Goal: Transaction & Acquisition: Purchase product/service

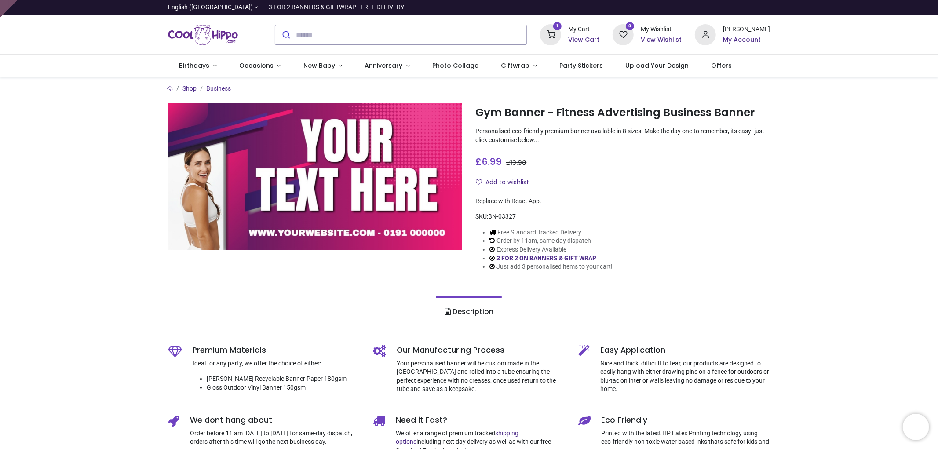
type input "**********"
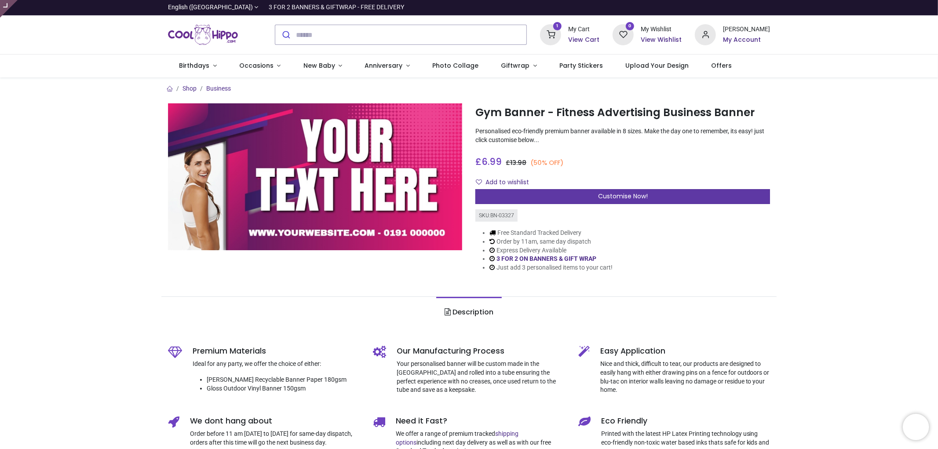
click at [653, 198] on div "Customise Now!" at bounding box center [622, 196] width 295 height 15
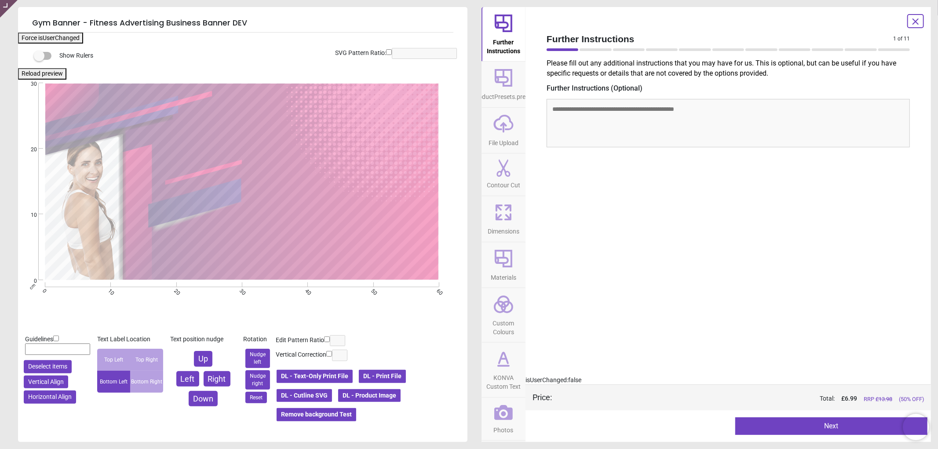
click at [376, 394] on button "DL - Product Image" at bounding box center [369, 395] width 64 height 15
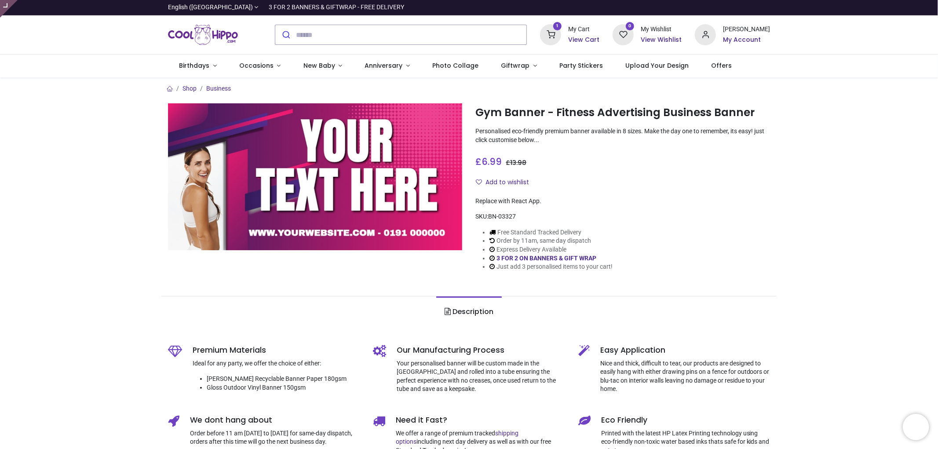
type input "**********"
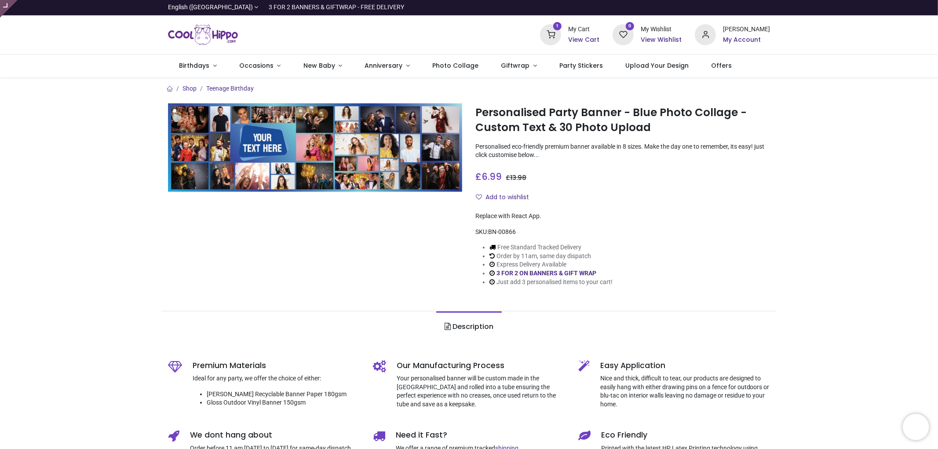
type input "**********"
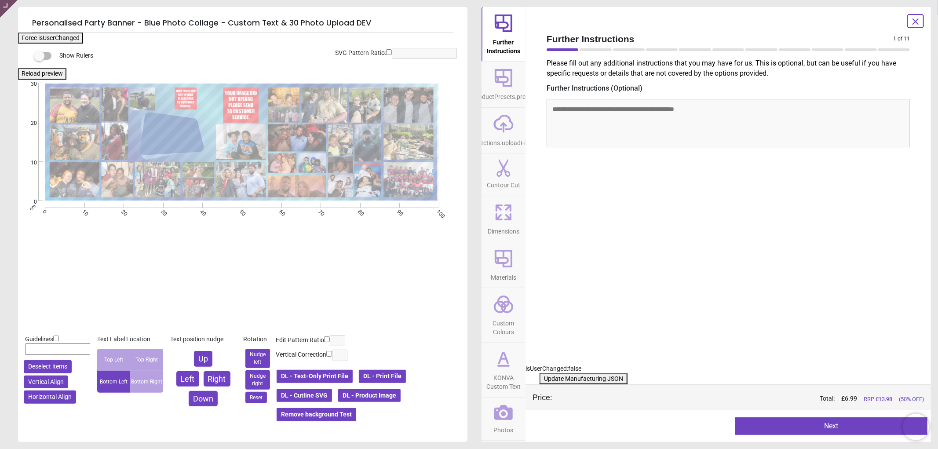
click at [498, 414] on icon at bounding box center [503, 412] width 18 height 15
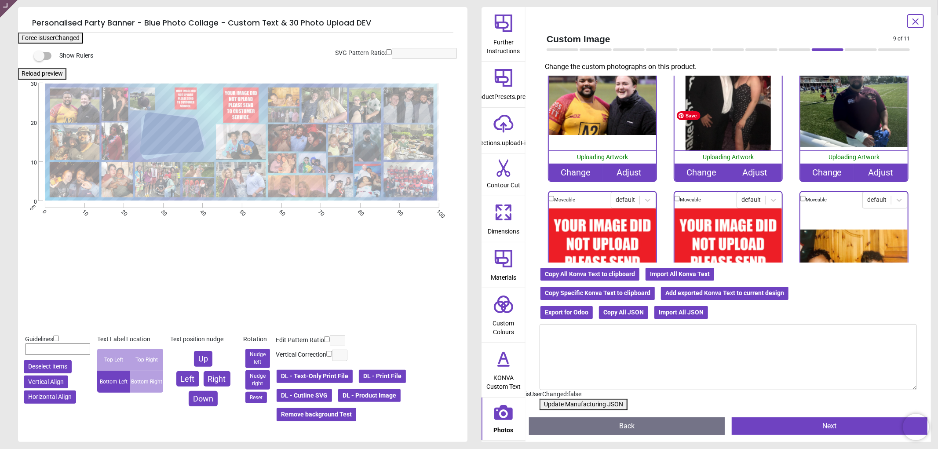
scroll to position [146, 0]
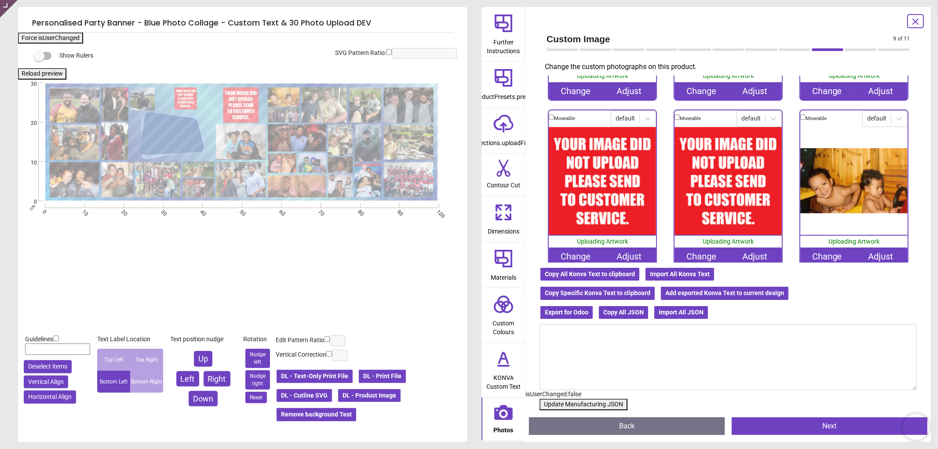
click at [572, 252] on div "Change" at bounding box center [576, 257] width 54 height 18
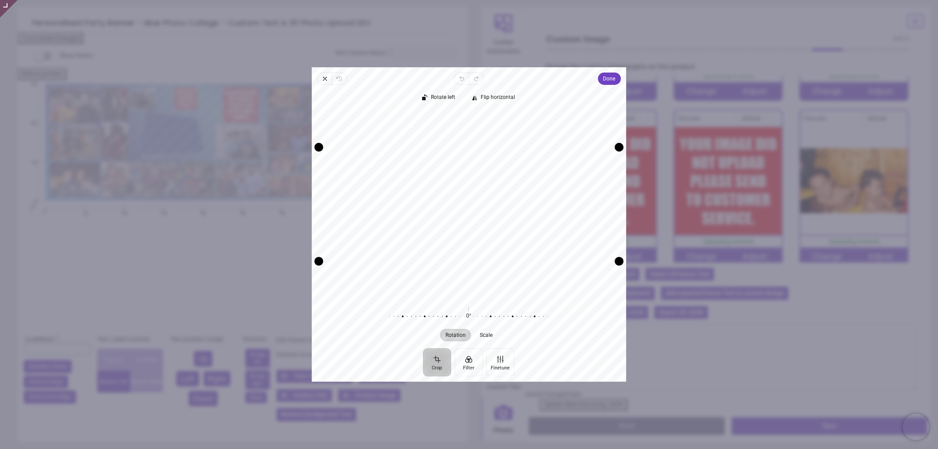
drag, startPoint x: 483, startPoint y: 193, endPoint x: 480, endPoint y: 205, distance: 12.5
click at [480, 205] on div "Recenter" at bounding box center [469, 204] width 300 height 186
click at [603, 82] on span "Done" at bounding box center [609, 78] width 12 height 11
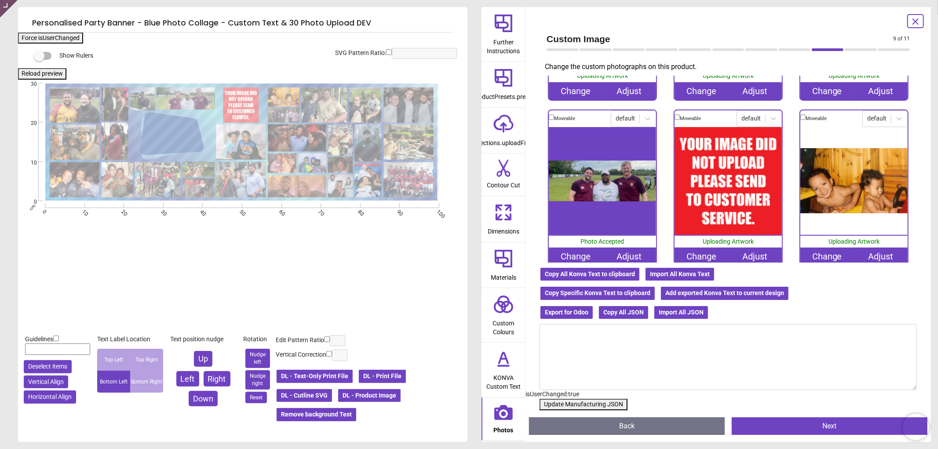
click at [685, 253] on div "Change" at bounding box center [702, 257] width 54 height 18
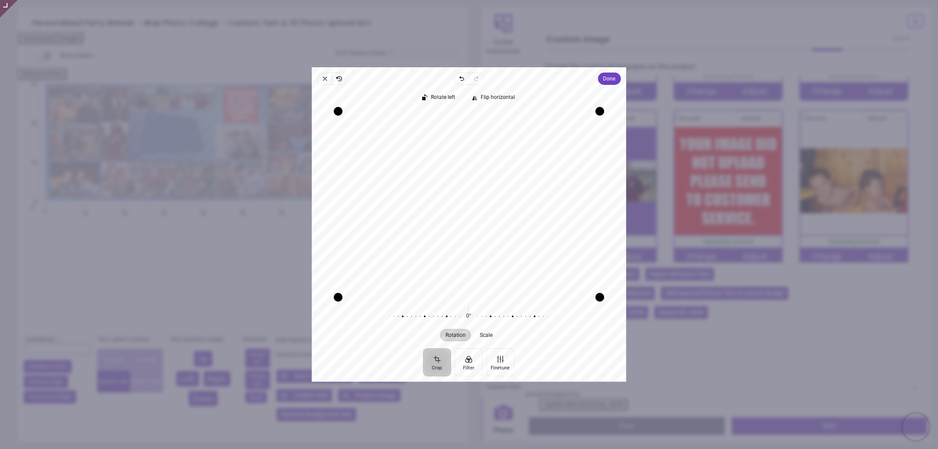
drag, startPoint x: 480, startPoint y: 183, endPoint x: 478, endPoint y: 177, distance: 5.7
click at [478, 177] on div "Recenter" at bounding box center [469, 204] width 300 height 186
click at [601, 80] on button "Done" at bounding box center [609, 79] width 23 height 12
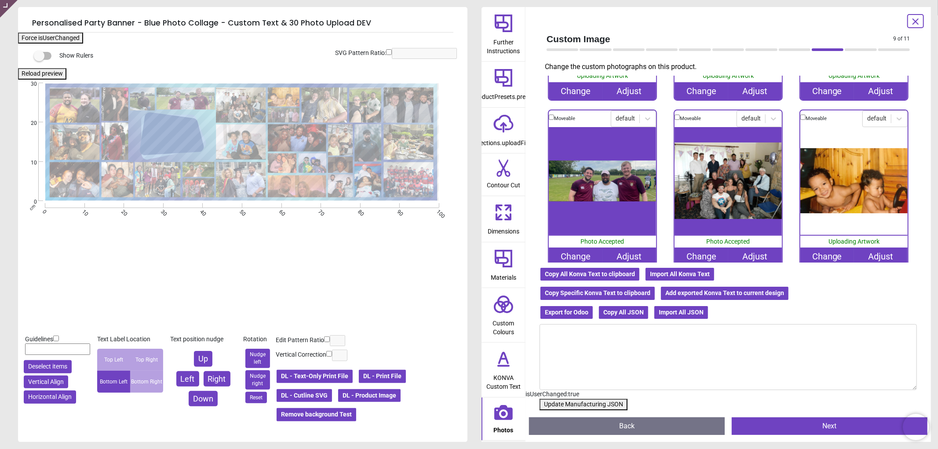
click at [577, 404] on button "Update Manufacturing JSON" at bounding box center [584, 404] width 88 height 11
click at [574, 403] on button "Update Manufacturing JSON" at bounding box center [584, 404] width 88 height 11
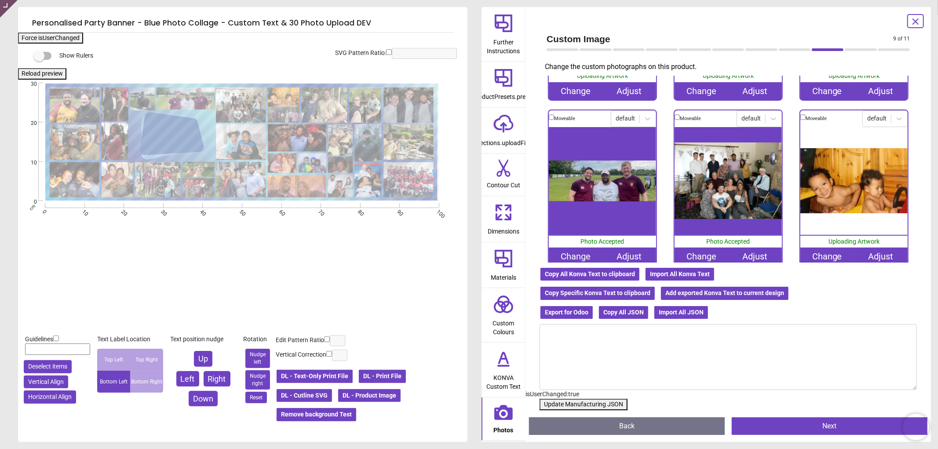
click at [574, 403] on button "Update Manufacturing JSON" at bounding box center [584, 404] width 88 height 11
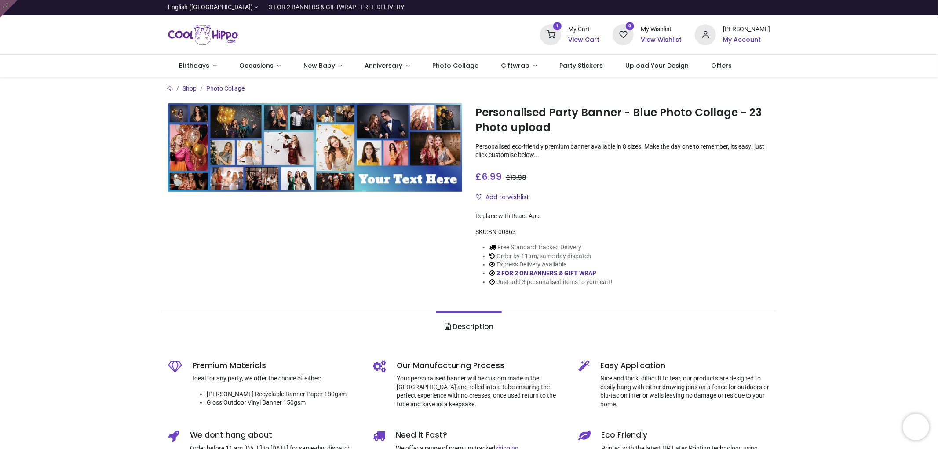
type input "**********"
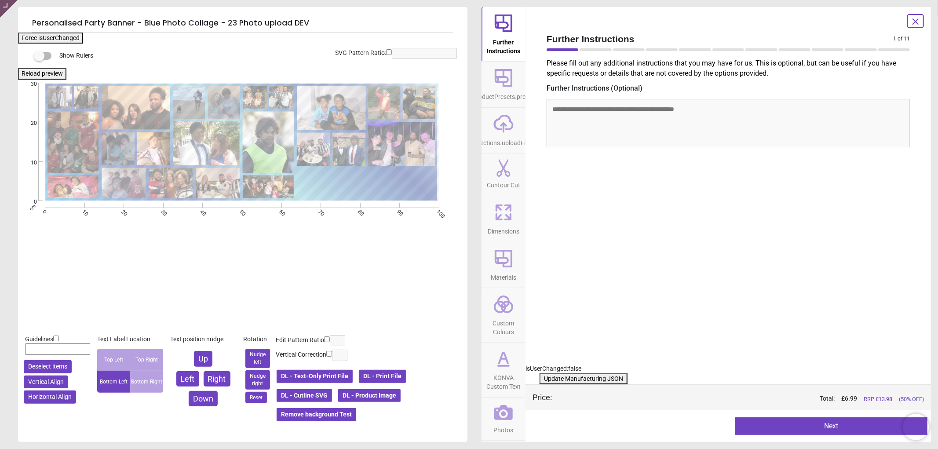
click at [375, 395] on button "DL - Product Image" at bounding box center [369, 395] width 64 height 15
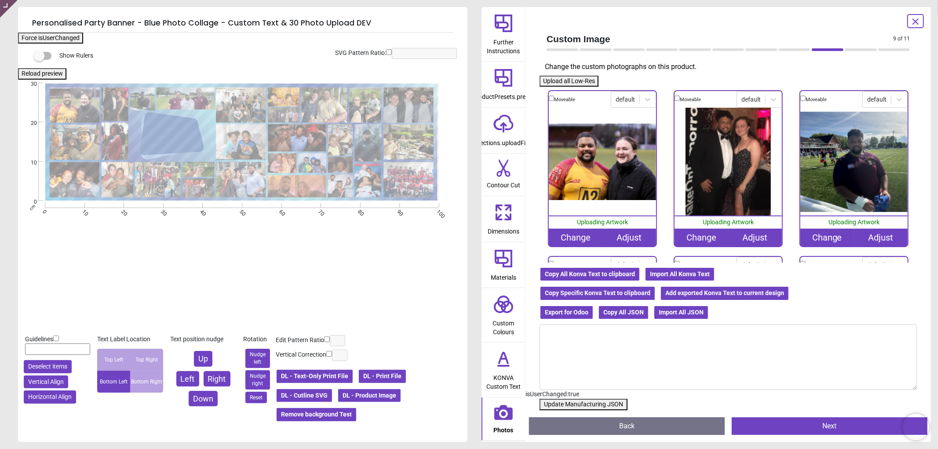
scroll to position [146, 0]
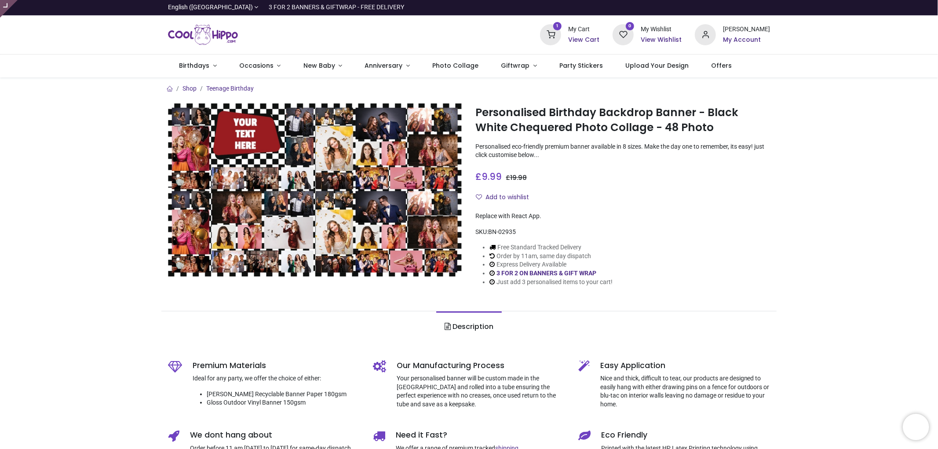
type input "**********"
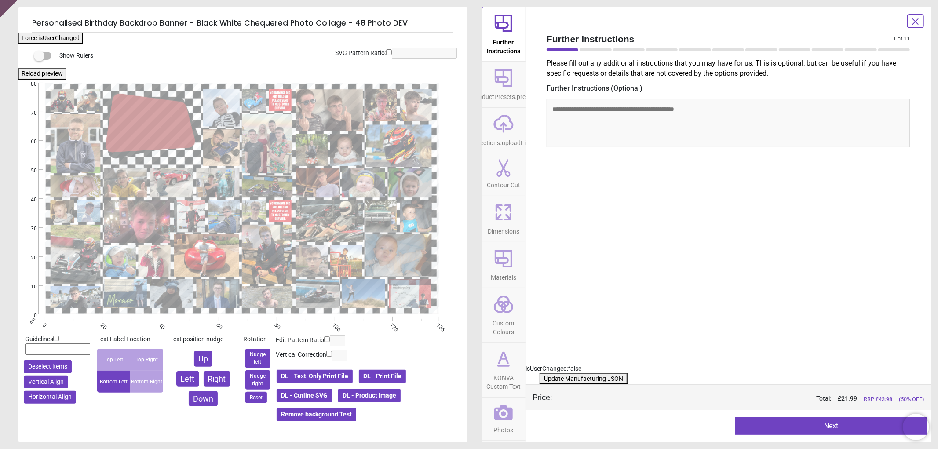
click at [502, 417] on icon at bounding box center [503, 412] width 18 height 18
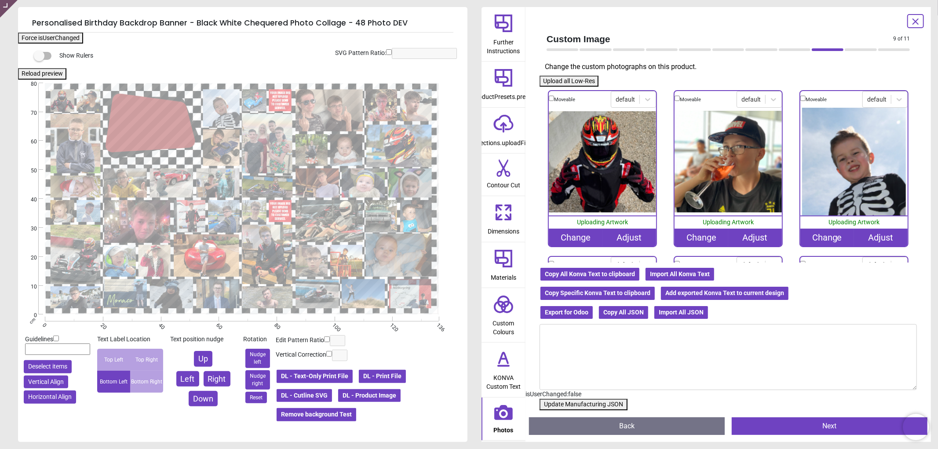
scroll to position [244, 0]
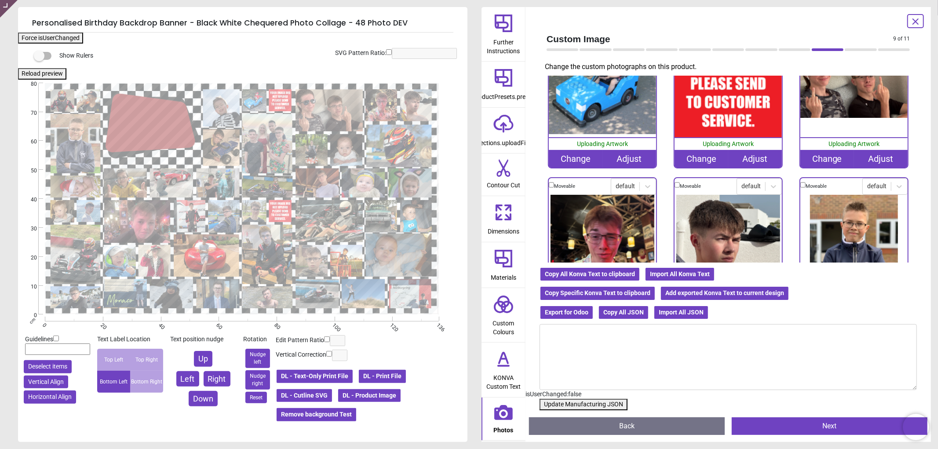
click at [694, 153] on div "Change" at bounding box center [702, 159] width 54 height 18
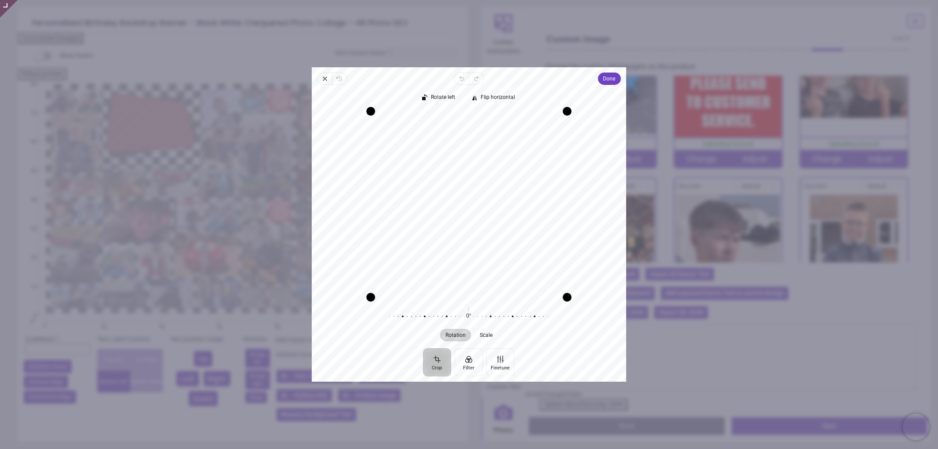
click at [485, 219] on div "Recenter" at bounding box center [469, 204] width 300 height 186
drag, startPoint x: 494, startPoint y: 222, endPoint x: 496, endPoint y: 209, distance: 12.8
click at [496, 209] on div "Recenter" at bounding box center [469, 204] width 300 height 186
drag, startPoint x: 533, startPoint y: 213, endPoint x: 567, endPoint y: 215, distance: 33.5
click at [567, 215] on div "Recenter" at bounding box center [469, 204] width 300 height 186
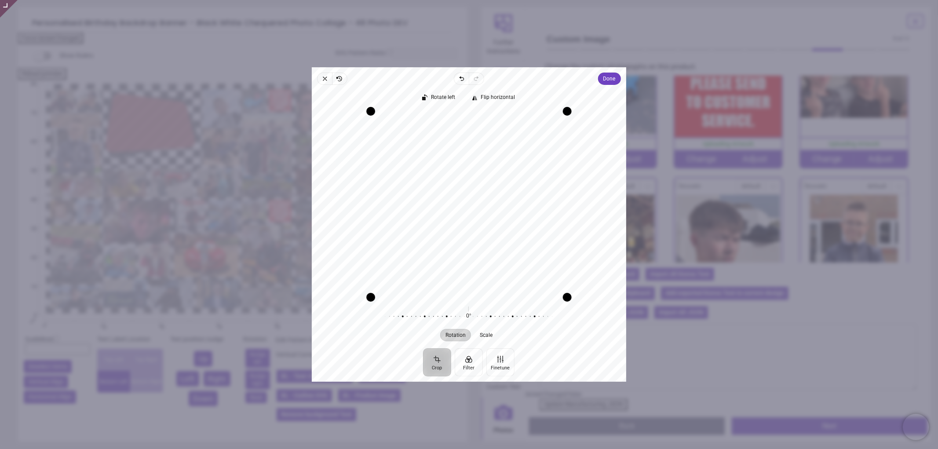
drag, startPoint x: 524, startPoint y: 232, endPoint x: 570, endPoint y: 230, distance: 45.8
click at [570, 230] on div "Recenter" at bounding box center [469, 204] width 300 height 186
drag, startPoint x: 485, startPoint y: 194, endPoint x: 482, endPoint y: 210, distance: 17.0
click at [482, 210] on div "Recenter" at bounding box center [469, 204] width 300 height 186
click at [618, 71] on div "Close Revert Undo Redo Done Crop Filter Finetune Rotate left Flip horizontal Re…" at bounding box center [469, 224] width 314 height 314
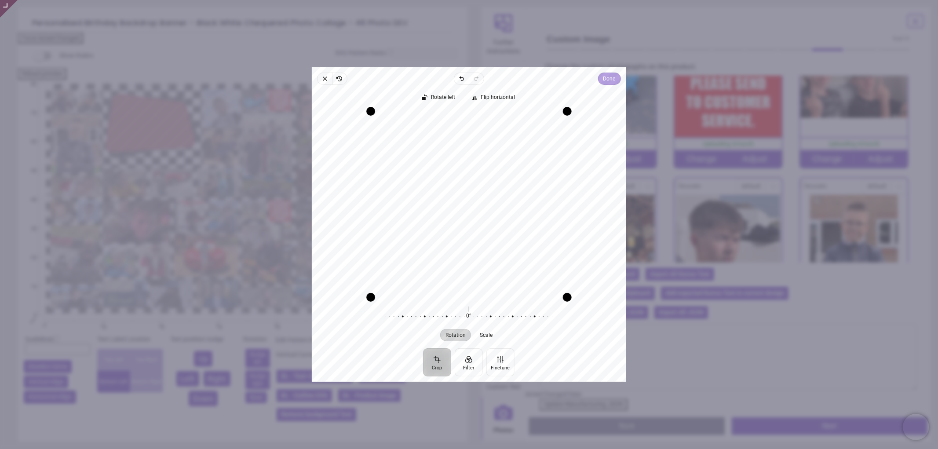
click at [610, 80] on span "Done" at bounding box center [609, 78] width 12 height 11
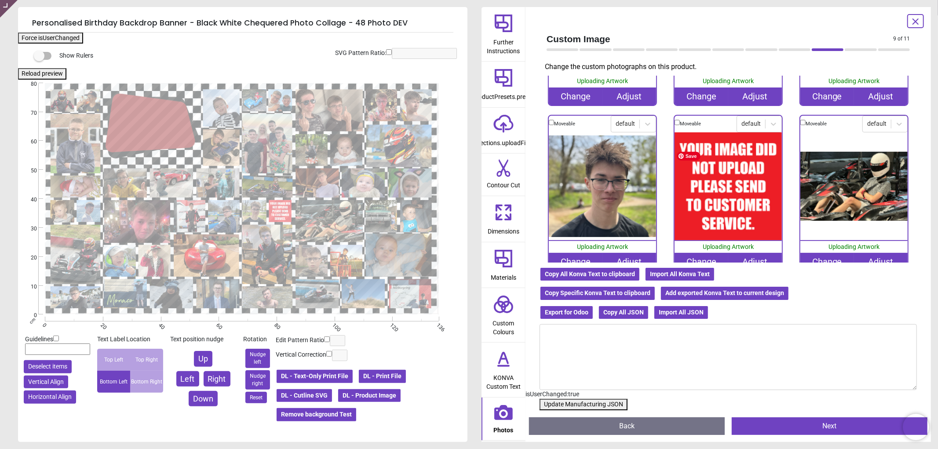
scroll to position [1466, 0]
click at [693, 252] on div "Change" at bounding box center [702, 261] width 54 height 18
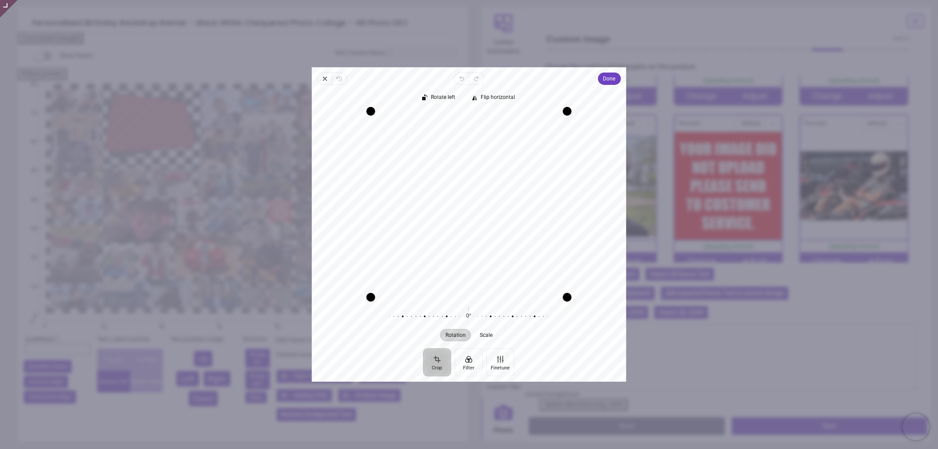
drag, startPoint x: 483, startPoint y: 248, endPoint x: 483, endPoint y: 273, distance: 25.1
click at [483, 273] on div "Recenter" at bounding box center [469, 204] width 300 height 186
click at [612, 76] on span "Done" at bounding box center [609, 78] width 12 height 11
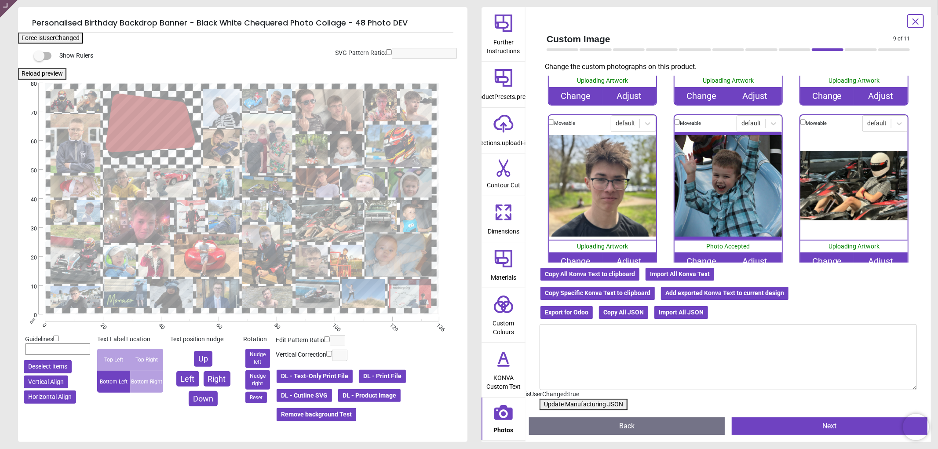
click at [593, 403] on button "Update Manufacturing JSON" at bounding box center [584, 404] width 88 height 11
click at [592, 404] on button "Update Manufacturing JSON" at bounding box center [584, 404] width 88 height 11
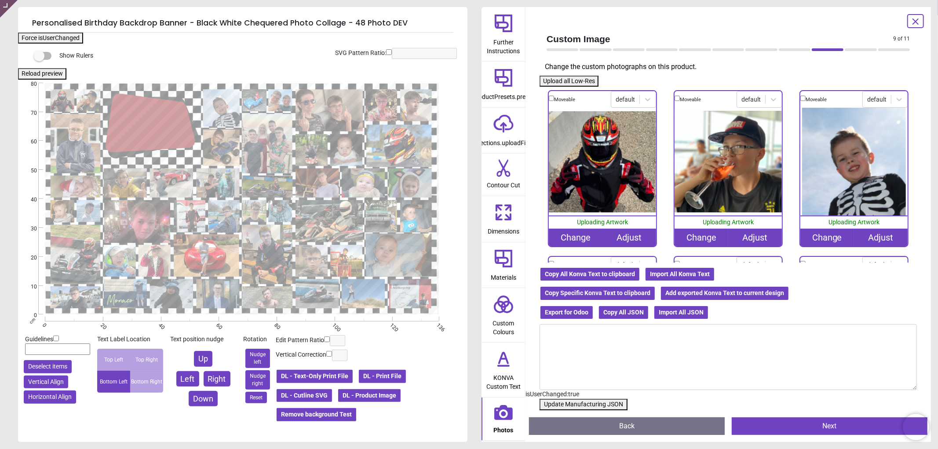
scroll to position [1466, 0]
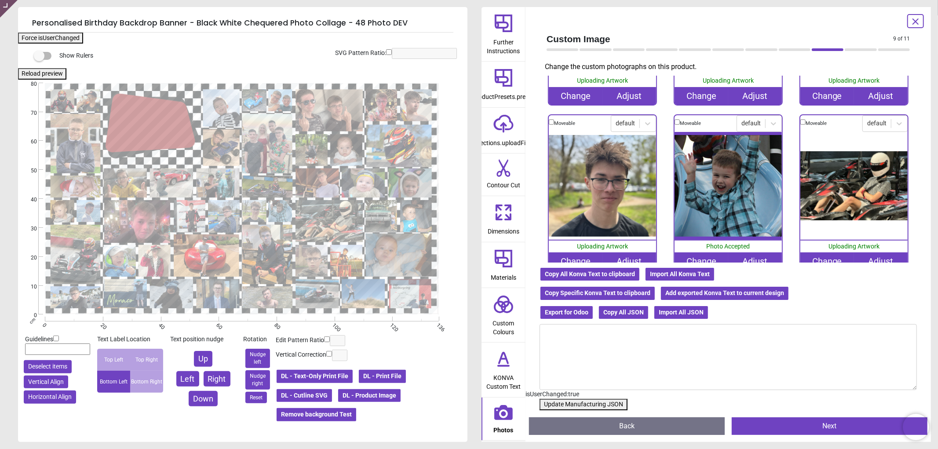
click at [570, 404] on button "Update Manufacturing JSON" at bounding box center [584, 404] width 88 height 11
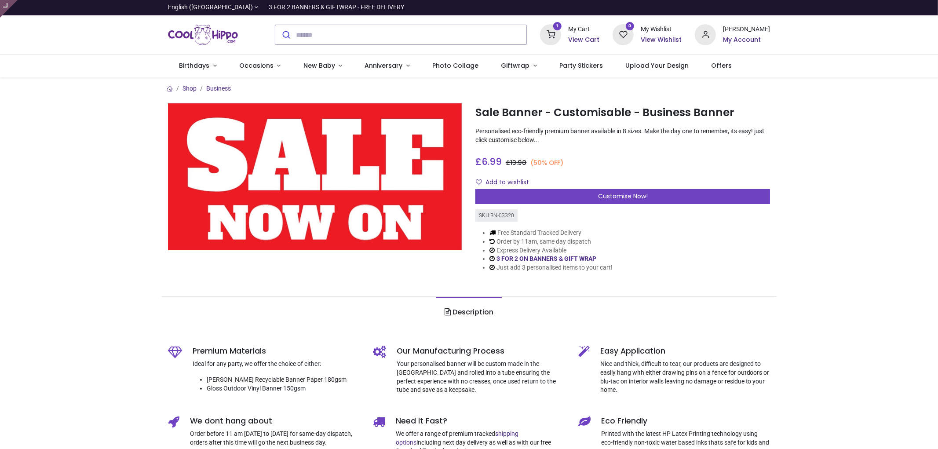
click at [384, 33] on input "search" at bounding box center [411, 34] width 231 height 19
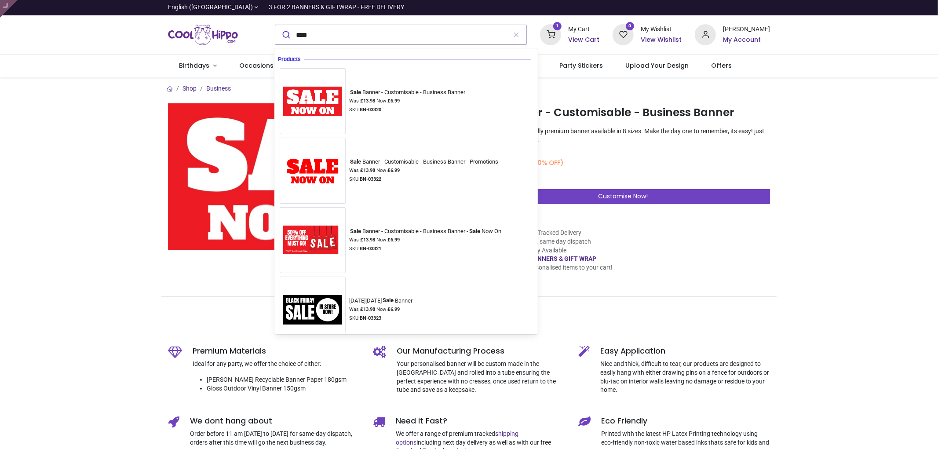
click at [310, 36] on input "****" at bounding box center [401, 34] width 211 height 19
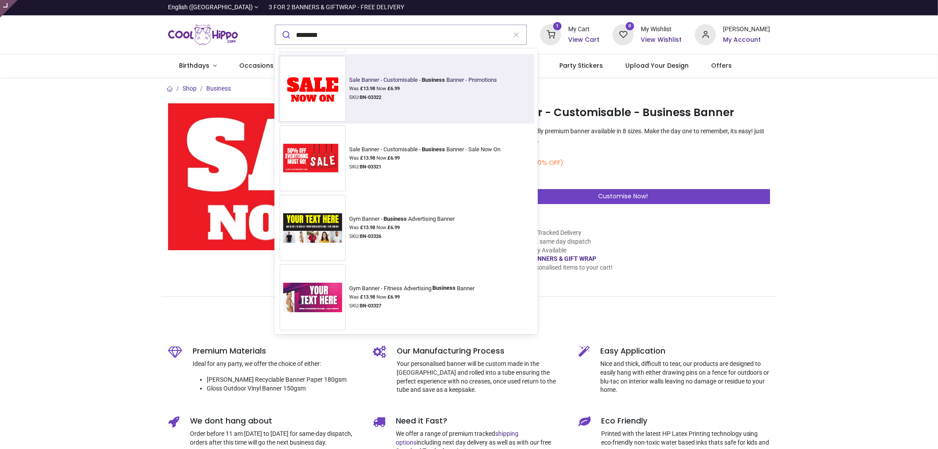
scroll to position [84, 0]
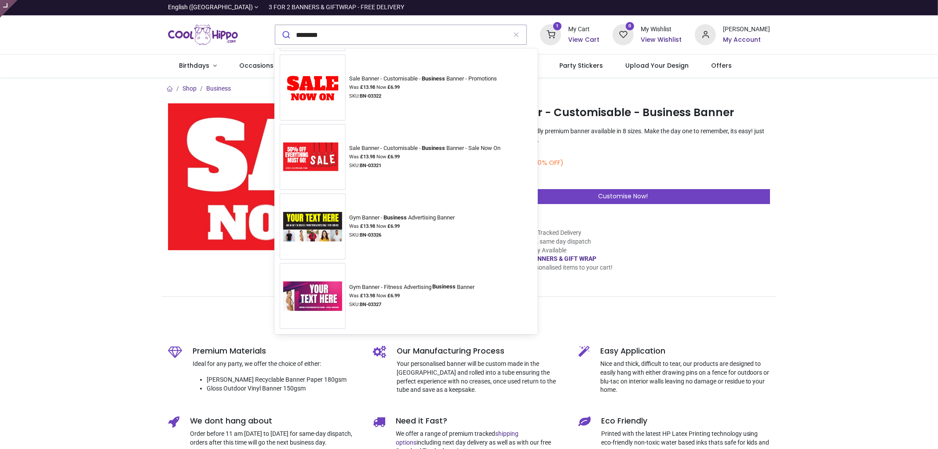
type input "********"
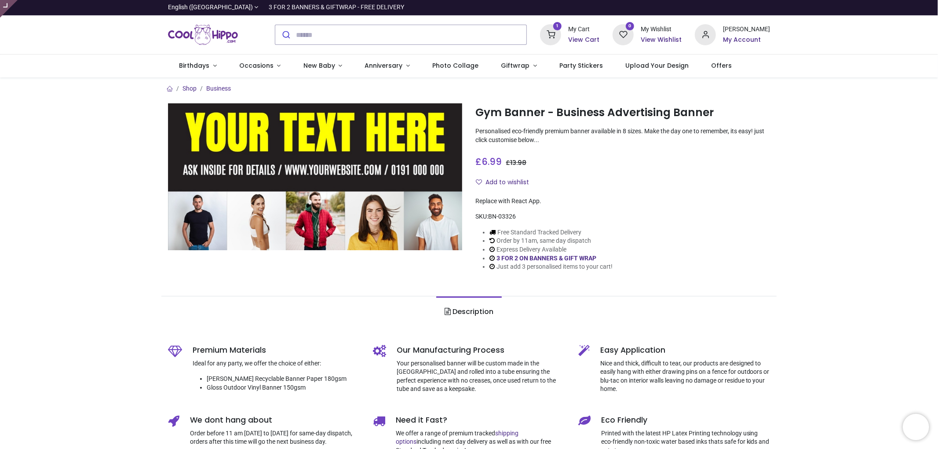
type input "**********"
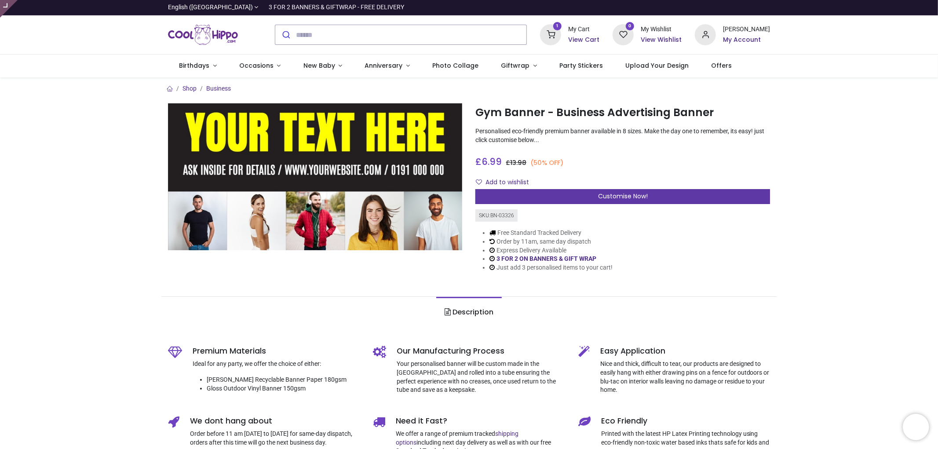
click at [625, 199] on span "Customise Now!" at bounding box center [623, 196] width 50 height 9
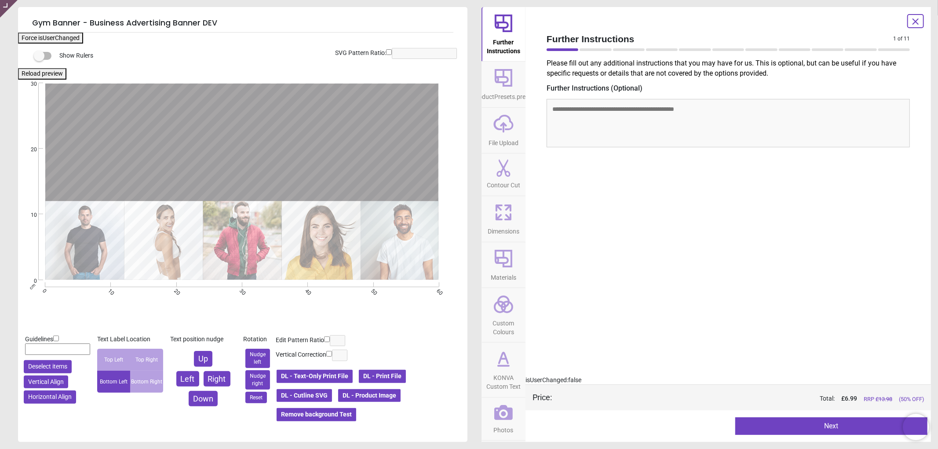
click at [397, 393] on button "DL - Product Image" at bounding box center [369, 395] width 64 height 15
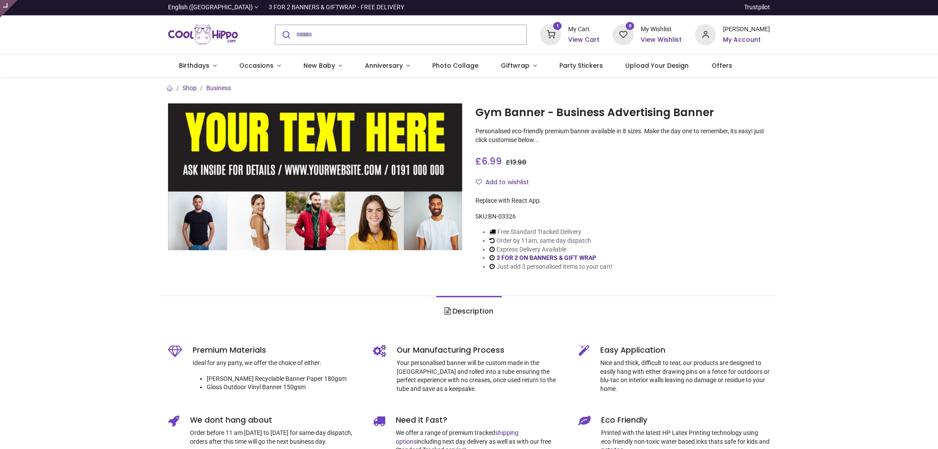
type input "**********"
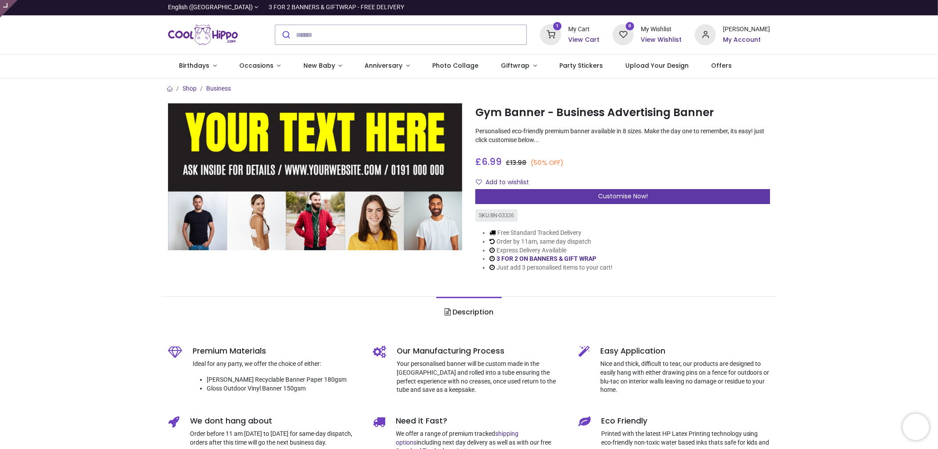
click at [607, 196] on span "Customise Now!" at bounding box center [623, 196] width 50 height 9
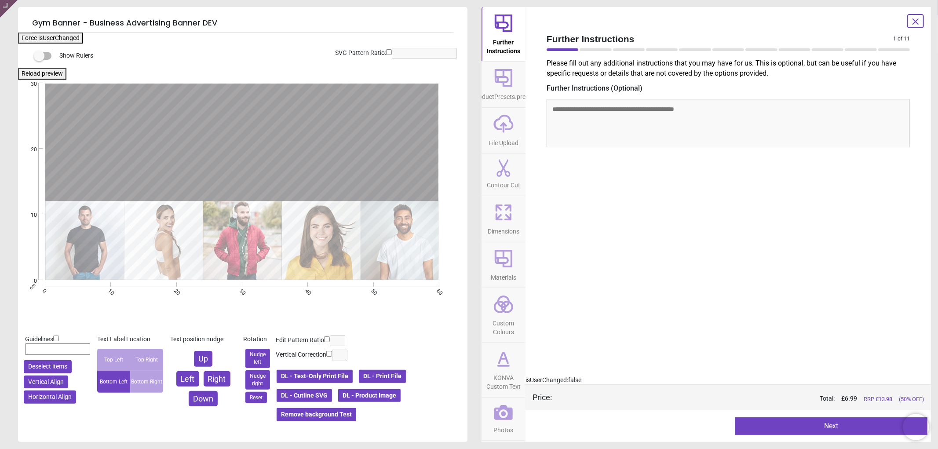
click at [504, 206] on icon at bounding box center [503, 212] width 21 height 21
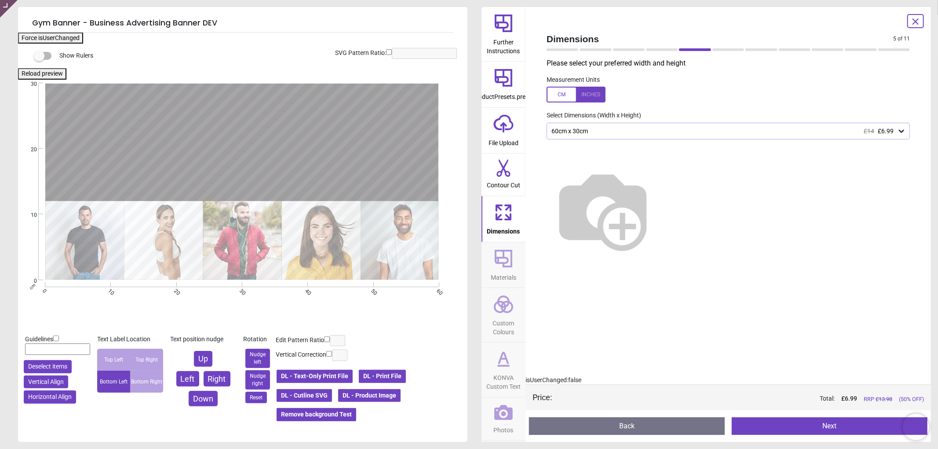
click at [825, 129] on div "60cm x 30cm £14 £6.99" at bounding box center [724, 131] width 347 height 7
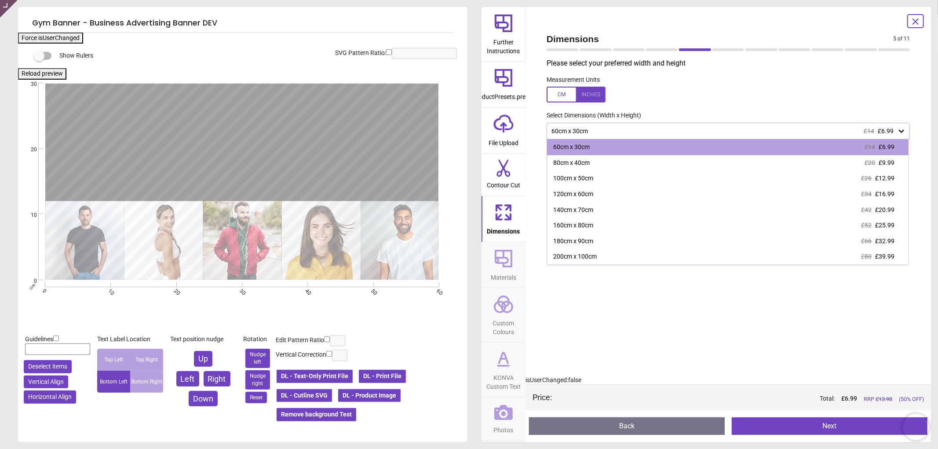
click at [916, 19] on icon at bounding box center [916, 21] width 11 height 11
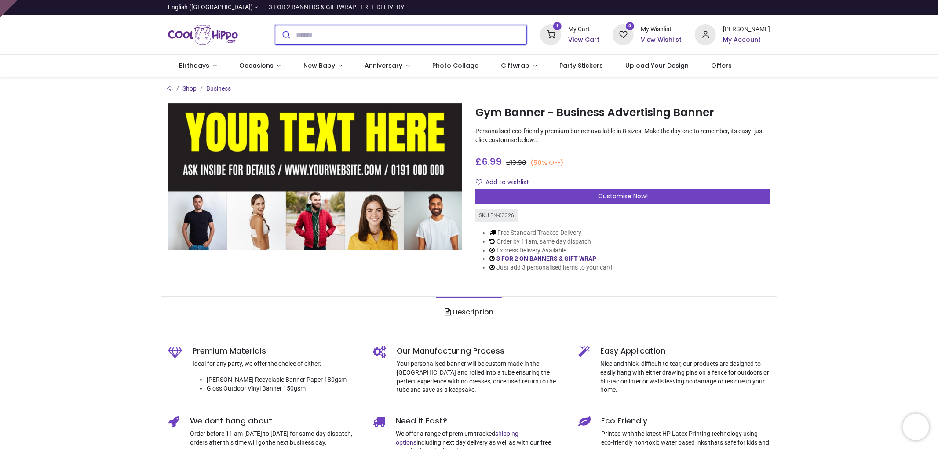
click at [424, 29] on input "search" at bounding box center [411, 34] width 231 height 19
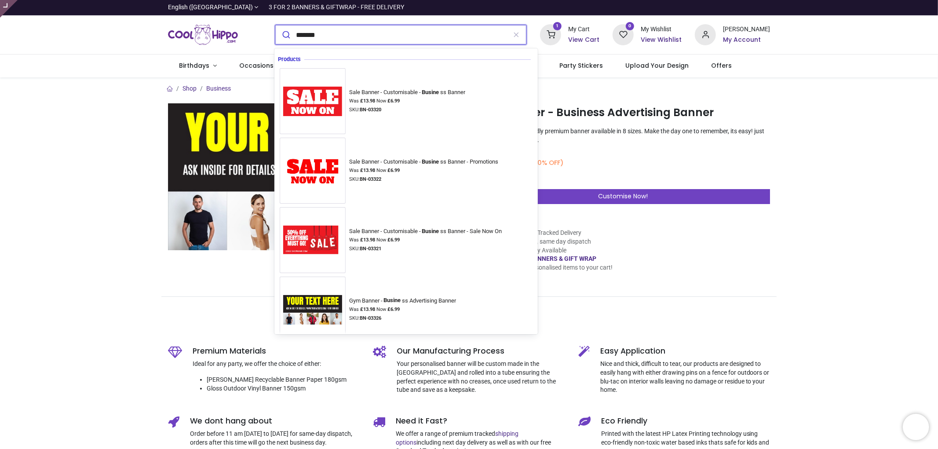
type input "********"
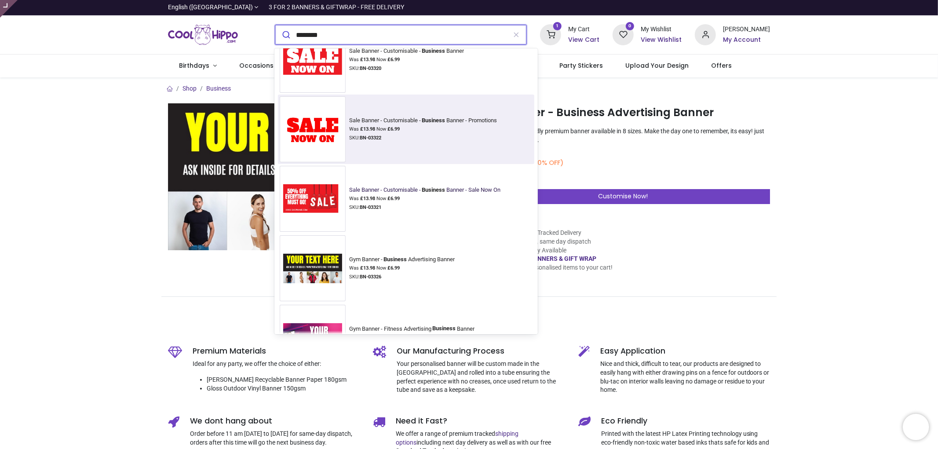
scroll to position [84, 0]
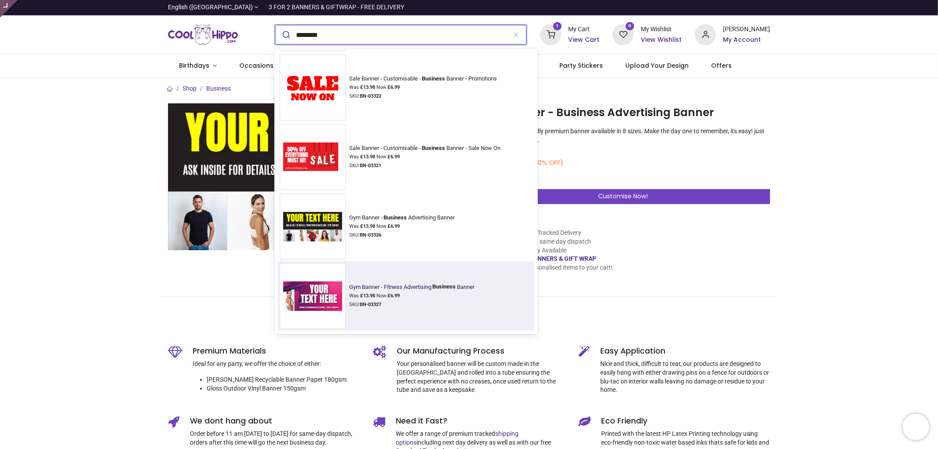
click at [397, 289] on div "Gym Banner - Fitness Advertising Business Banner" at bounding box center [411, 287] width 125 height 7
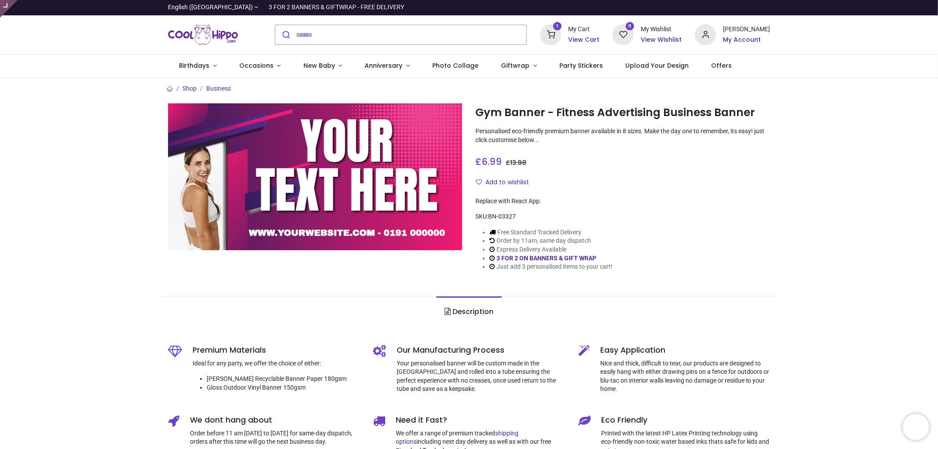
type input "**********"
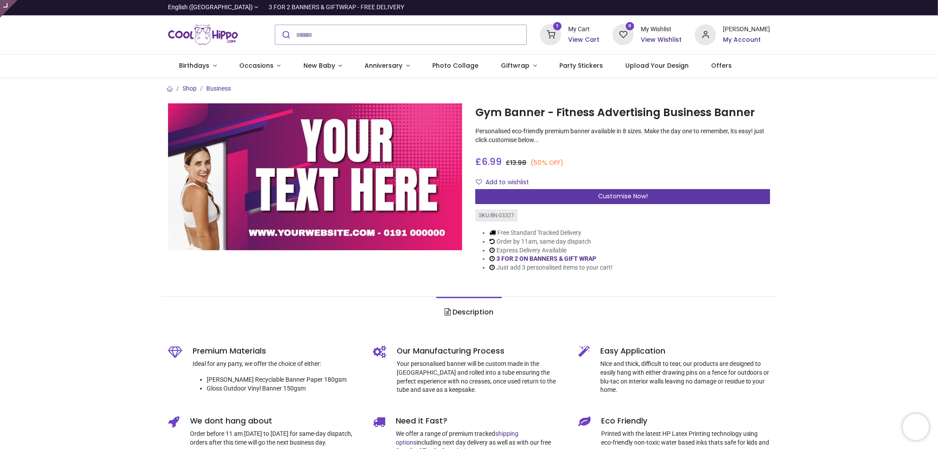
click at [617, 201] on div "Customise Now!" at bounding box center [622, 196] width 295 height 15
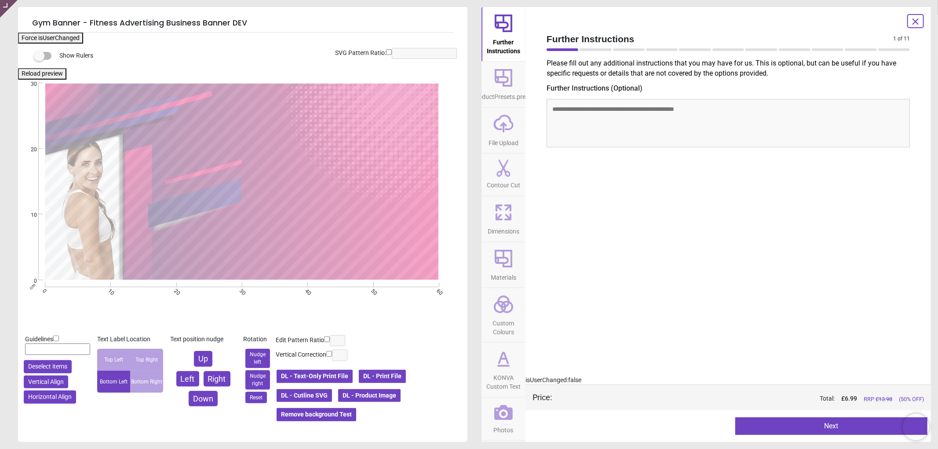
click at [507, 239] on button "Dimensions" at bounding box center [504, 219] width 44 height 46
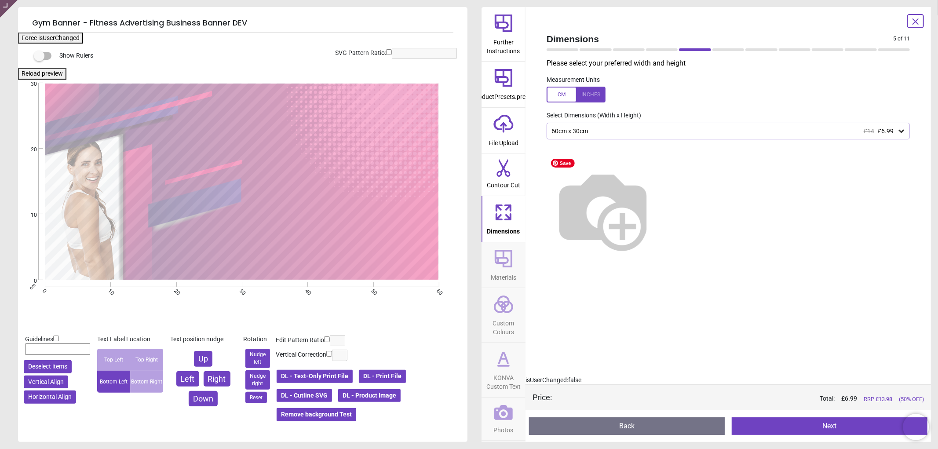
click at [624, 133] on div "60cm x 30cm £14 £6.99" at bounding box center [724, 131] width 347 height 7
